Goal: Information Seeking & Learning: Understand process/instructions

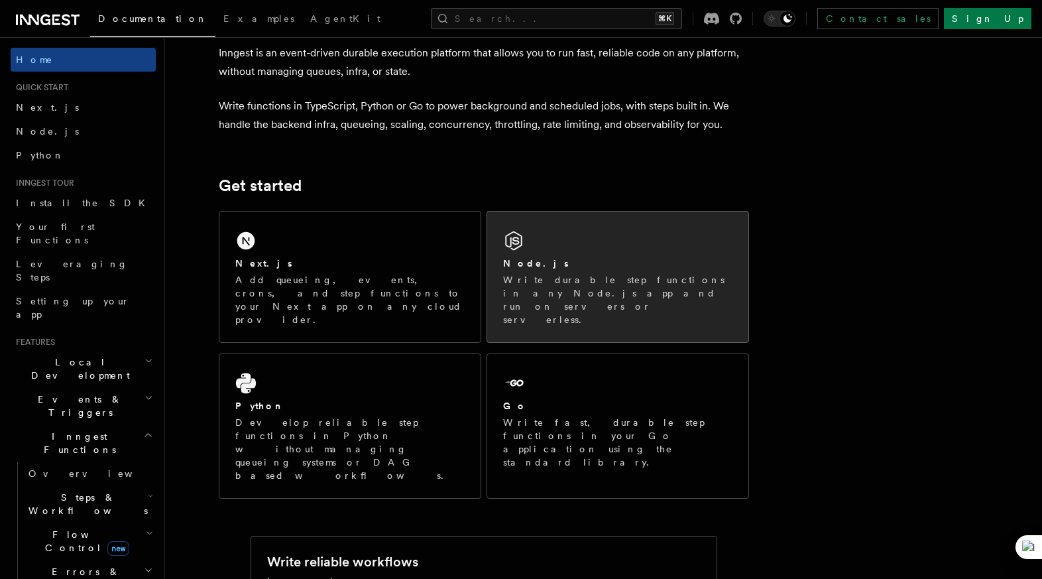
click at [586, 261] on div "Node.js" at bounding box center [617, 264] width 229 height 14
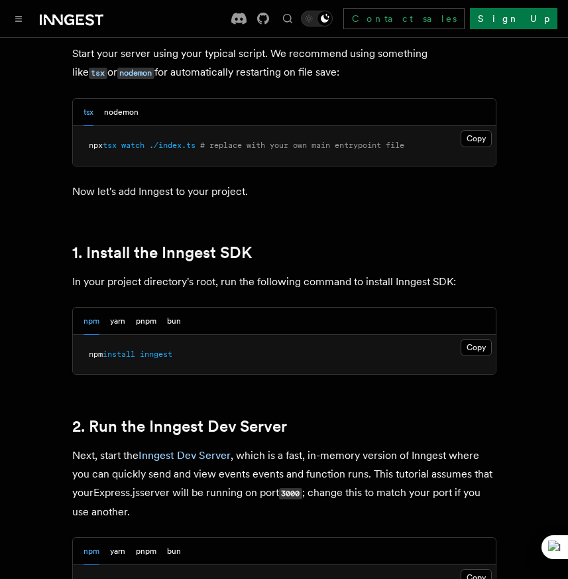
scroll to position [745, 0]
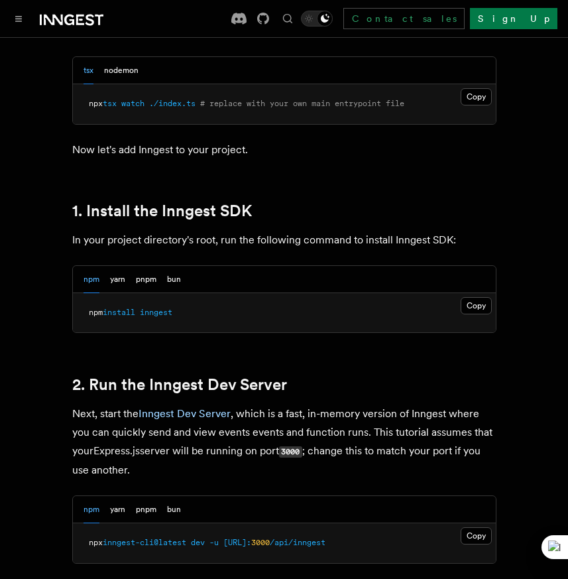
click at [477, 296] on pre "npm install inngest" at bounding box center [284, 313] width 423 height 40
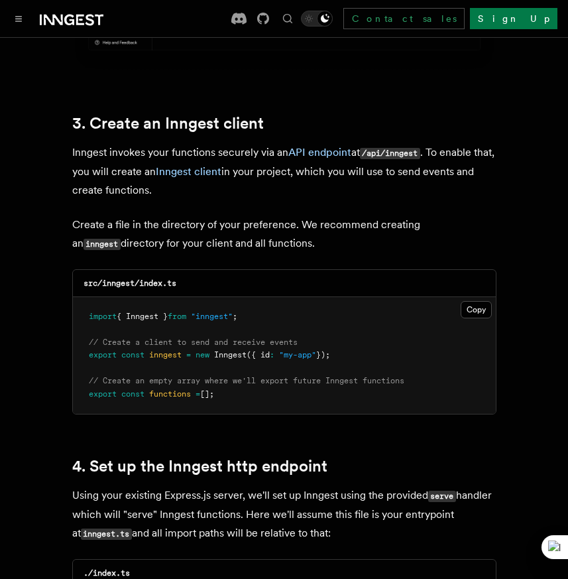
scroll to position [1645, 0]
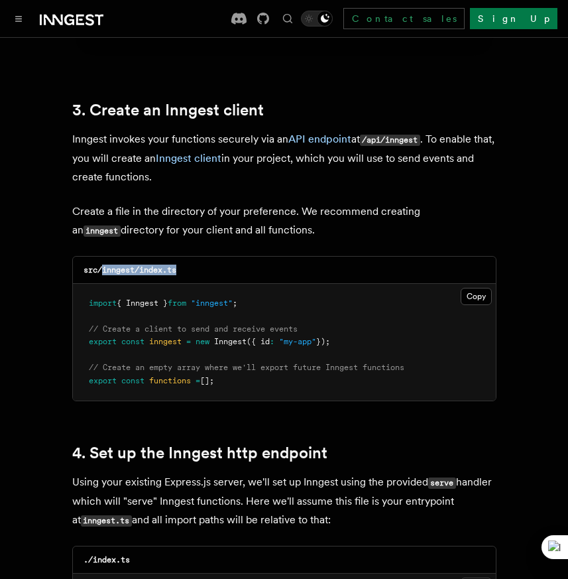
drag, startPoint x: 103, startPoint y: 255, endPoint x: 189, endPoint y: 263, distance: 85.9
click at [189, 263] on div "src/inngest/index.ts" at bounding box center [284, 270] width 423 height 27
click at [209, 257] on div "src/inngest/index.ts" at bounding box center [284, 270] width 423 height 27
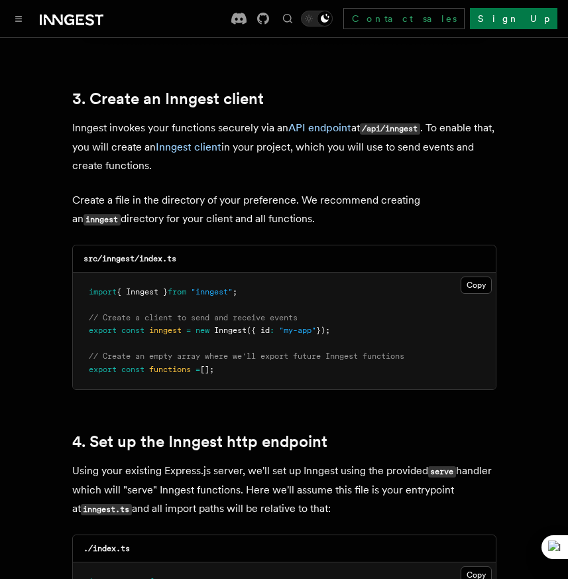
scroll to position [1659, 0]
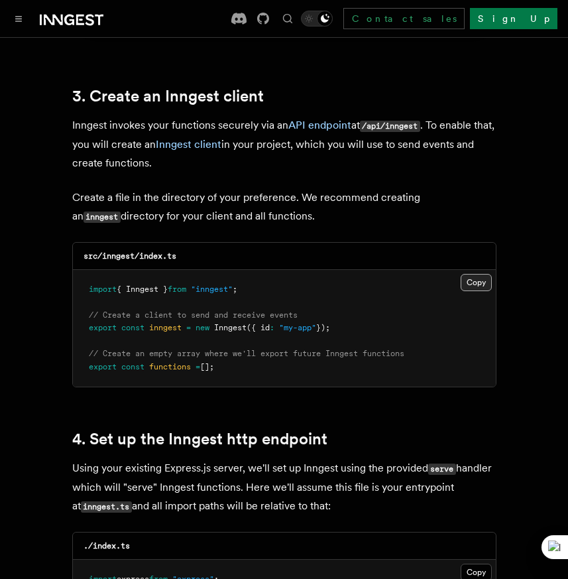
click at [477, 274] on button "Copy Copied" at bounding box center [476, 282] width 31 height 17
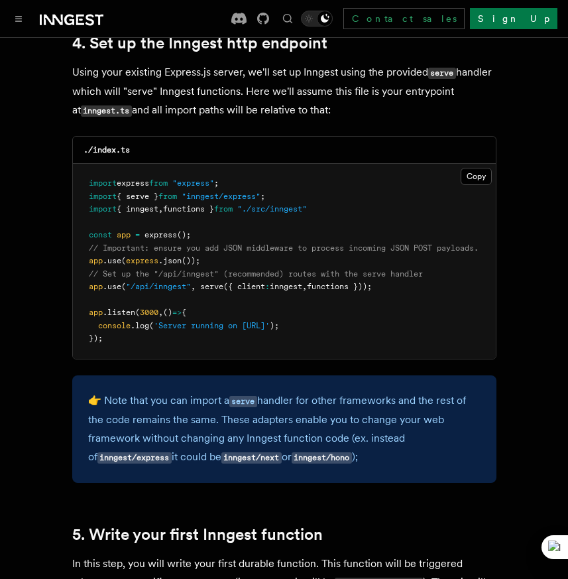
scroll to position [2053, 0]
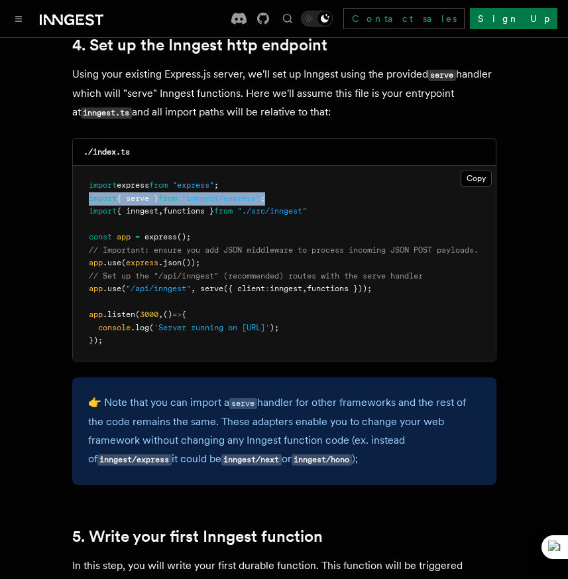
drag, startPoint x: 296, startPoint y: 181, endPoint x: 84, endPoint y: 186, distance: 212.9
click at [84, 186] on pre "import express from "express" ; import { serve } from "inngest/express" ; impor…" at bounding box center [284, 263] width 423 height 195
copy span "import { serve } from "inngest/express" ;"
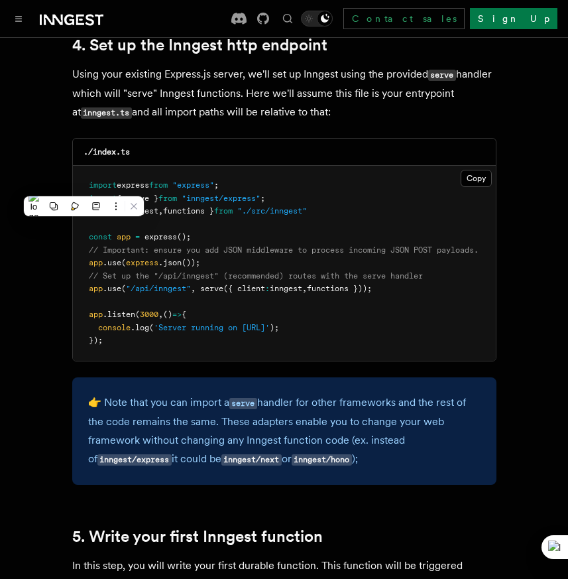
click at [364, 245] on span "// Important: ensure you add JSON middleware to process incoming JSON POST payl…" at bounding box center [284, 249] width 390 height 9
click at [369, 245] on span "// Important: ensure you add JSON middleware to process incoming JSON POST payl…" at bounding box center [284, 249] width 390 height 9
click at [372, 240] on pre "import express from "express" ; import { serve } from "inngest/express" ; impor…" at bounding box center [284, 263] width 423 height 195
